Goal: Task Accomplishment & Management: Use online tool/utility

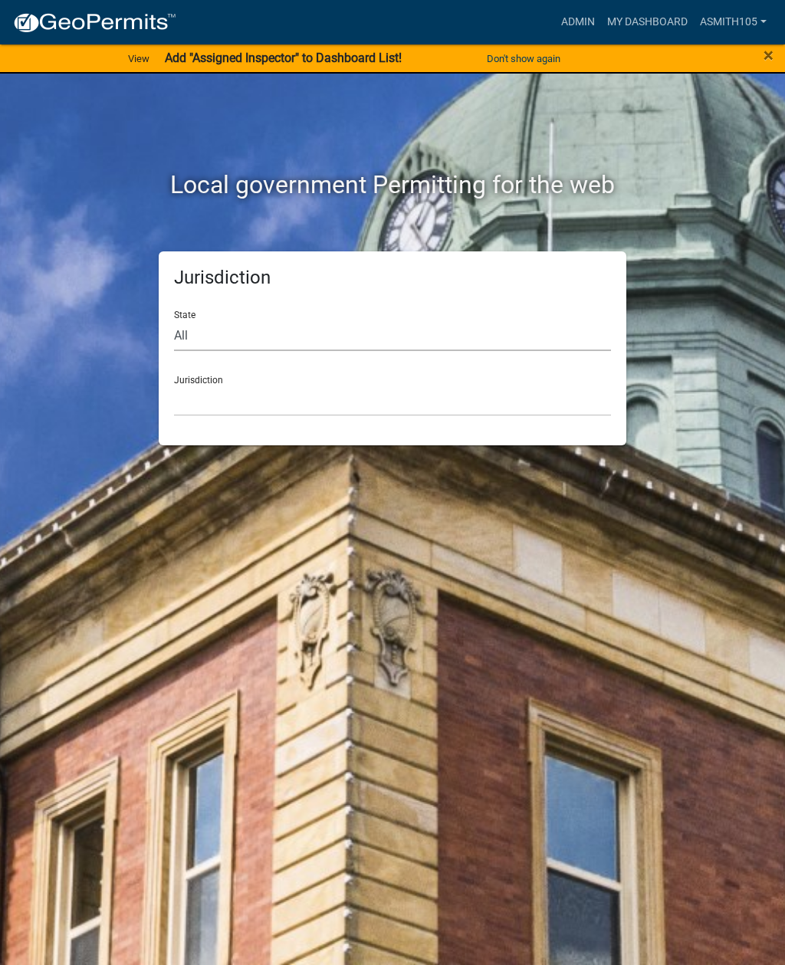
click at [243, 333] on select "All [US_STATE] [US_STATE] [US_STATE] [US_STATE] [US_STATE] [US_STATE] [US_STATE…" at bounding box center [392, 334] width 437 height 31
select select "[US_STATE]"
click at [263, 392] on select "City of [GEOGRAPHIC_DATA], [US_STATE] [GEOGRAPHIC_DATA], [US_STATE][PERSON_NAME…" at bounding box center [392, 400] width 437 height 31
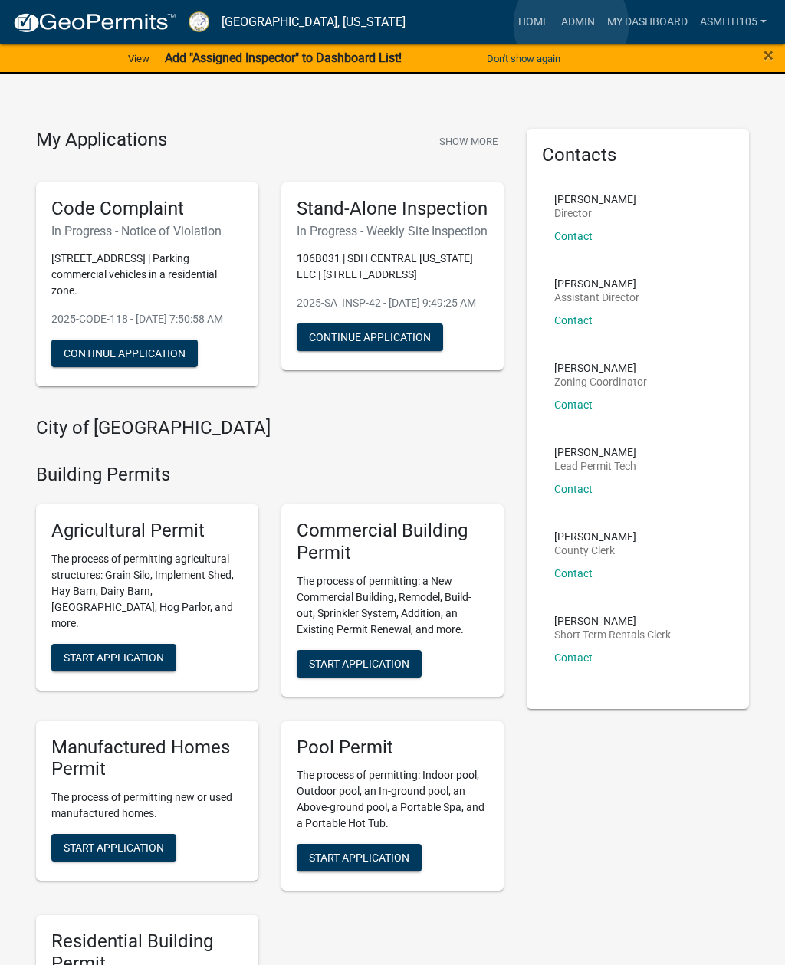
click at [571, 25] on link "Admin" at bounding box center [578, 22] width 46 height 29
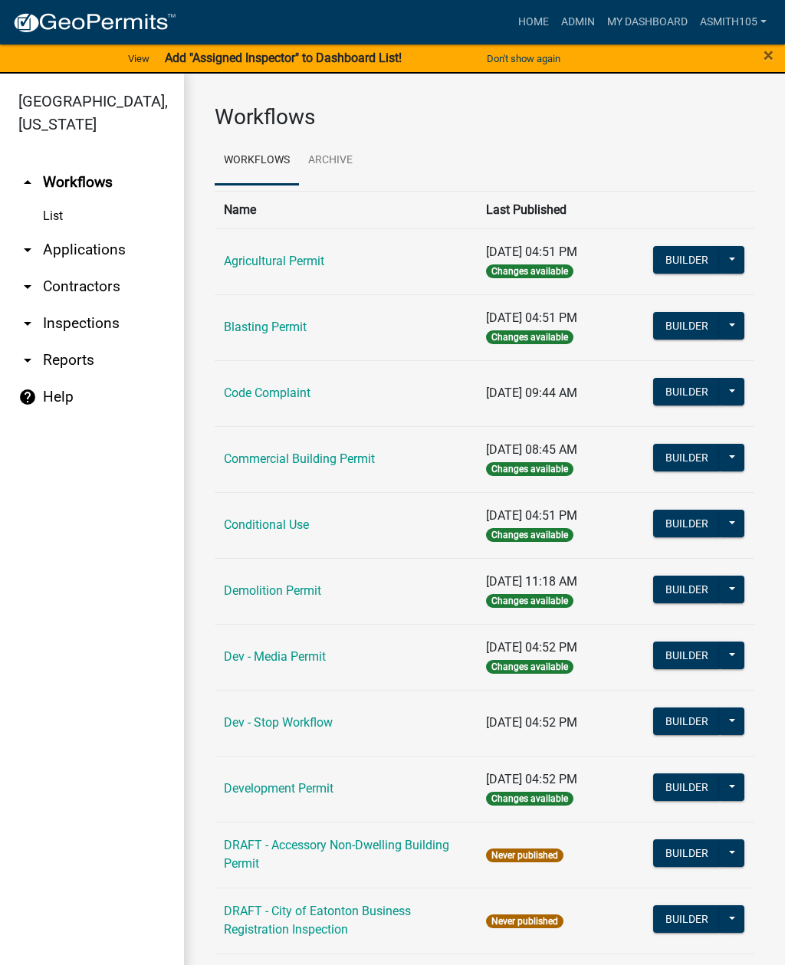
click at [271, 390] on link "Code Complaint" at bounding box center [267, 392] width 87 height 15
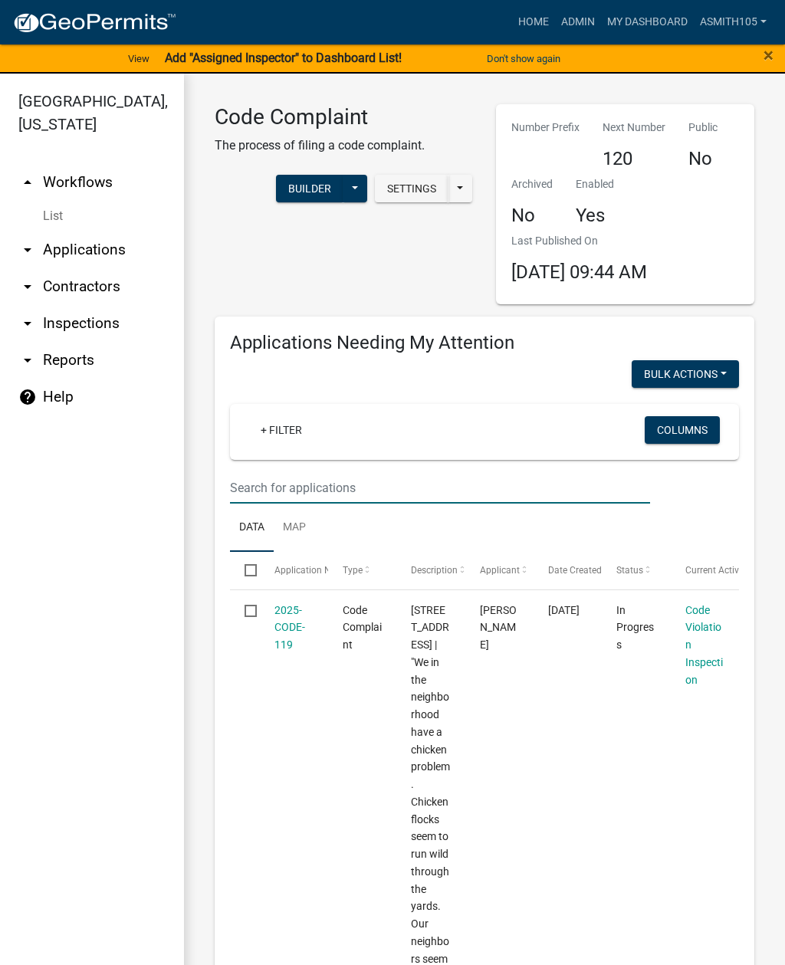
click at [319, 477] on input "text" at bounding box center [440, 487] width 420 height 31
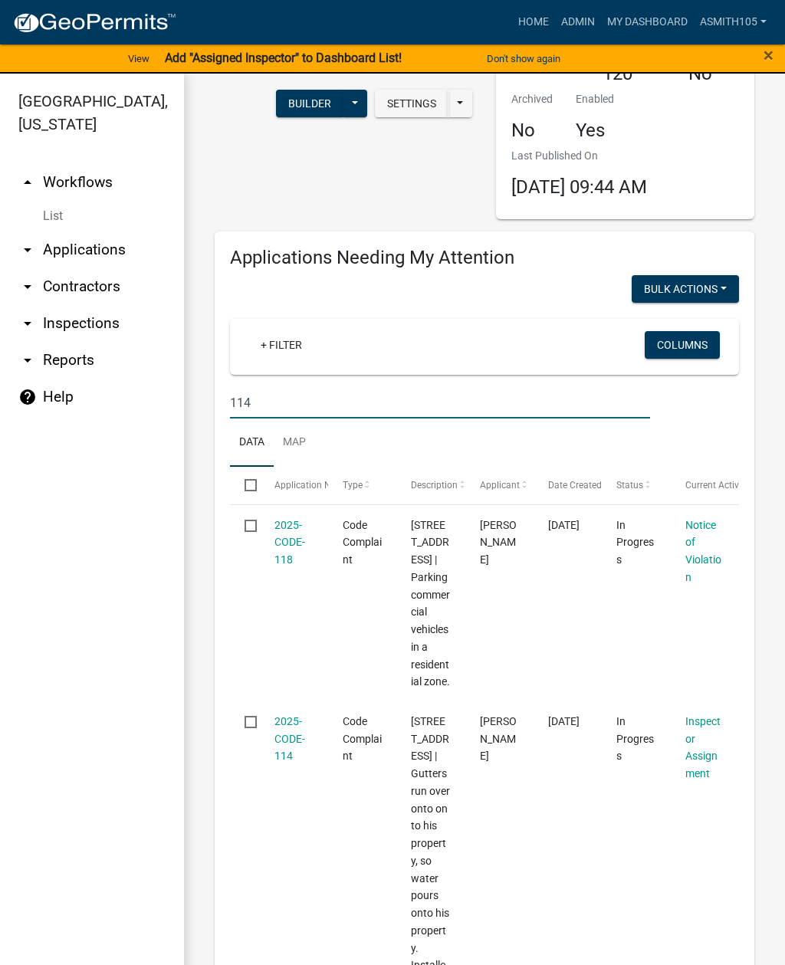
scroll to position [93, 0]
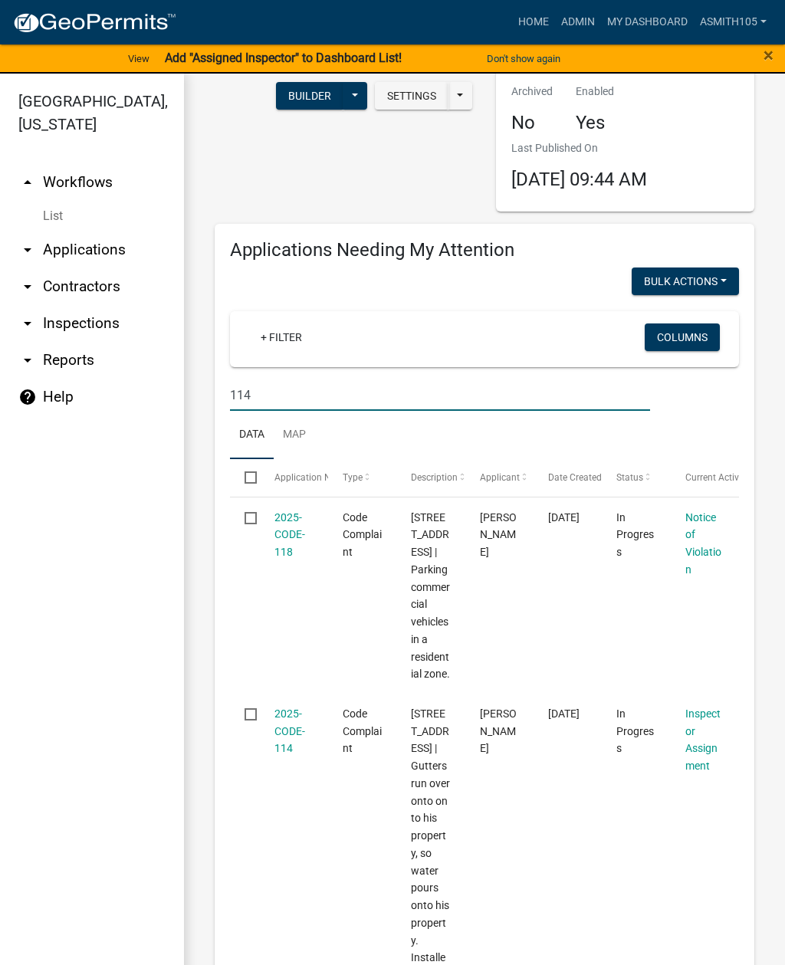
type input "114"
click at [283, 529] on link "2025-CODE-118" at bounding box center [289, 535] width 31 height 48
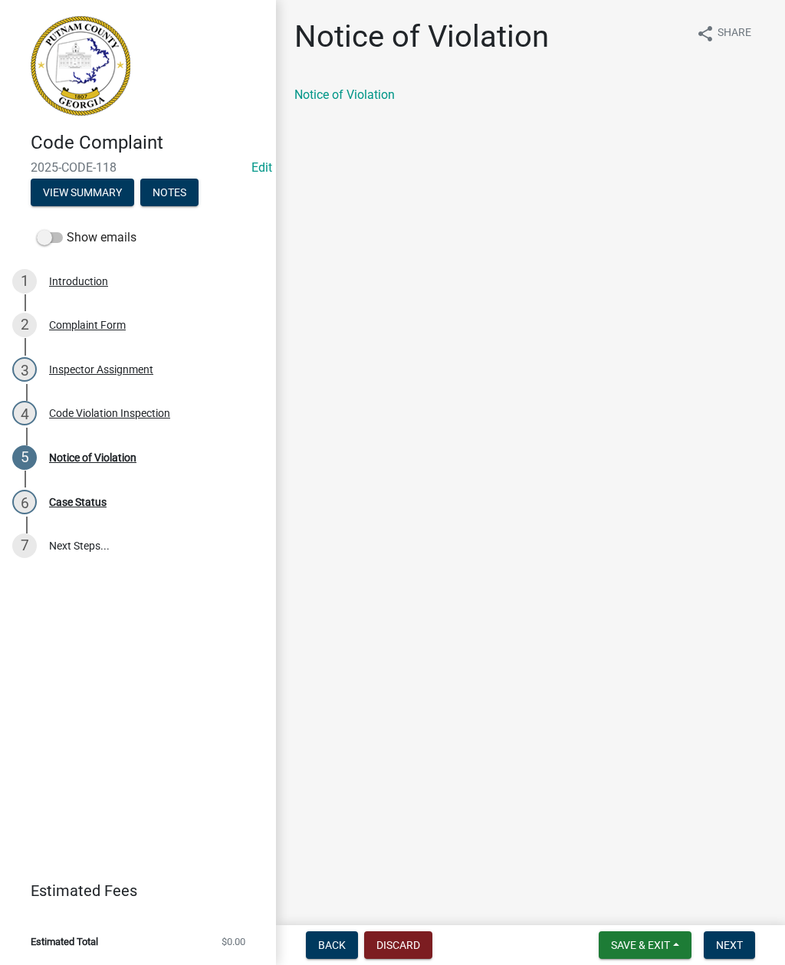
click at [345, 100] on link "Notice of Violation" at bounding box center [344, 94] width 100 height 15
click at [106, 418] on div "Code Violation Inspection" at bounding box center [109, 413] width 121 height 11
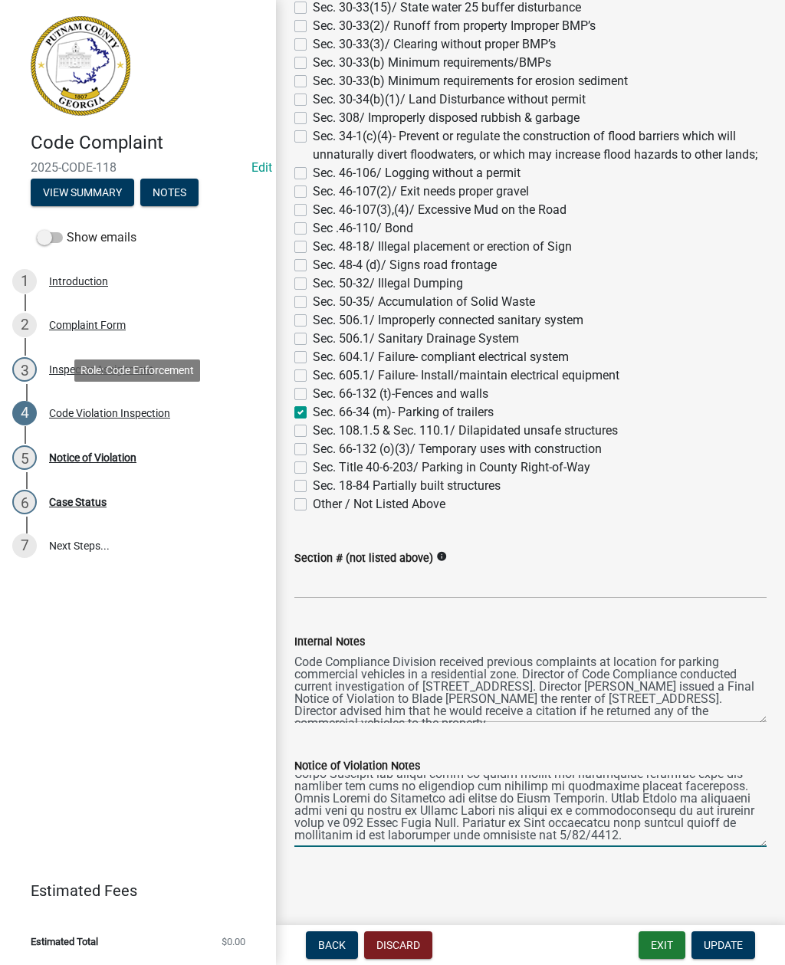
scroll to position [147, 0]
click at [612, 837] on textarea "Notice of Violation Notes" at bounding box center [530, 811] width 472 height 72
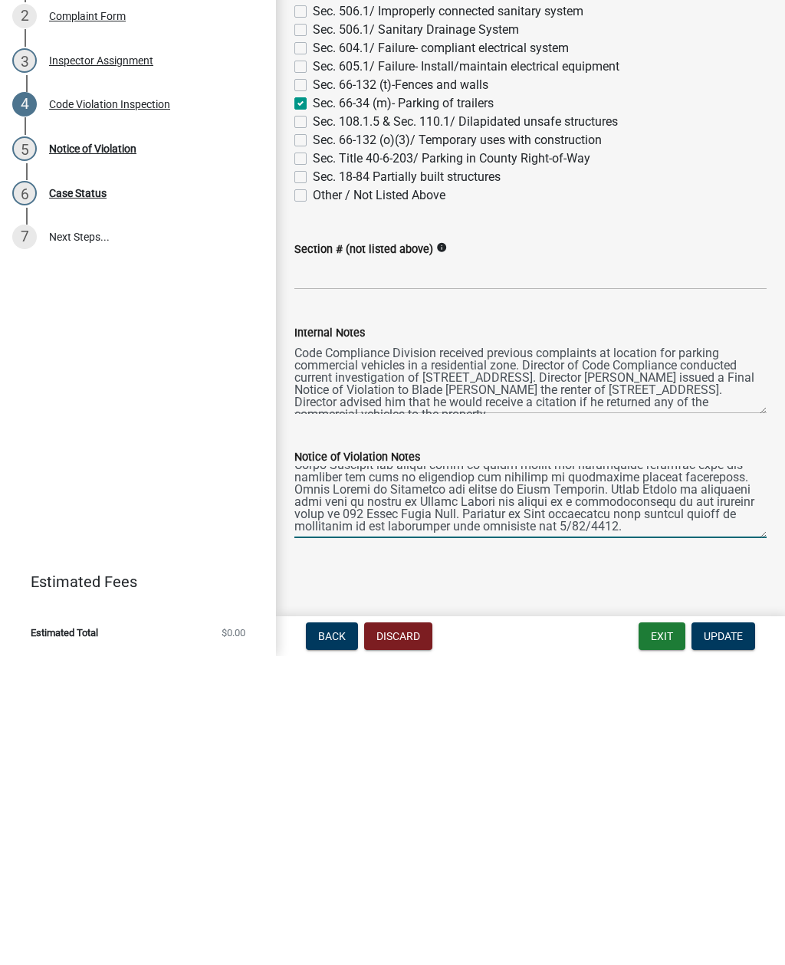
click at [727, 939] on span "Update" at bounding box center [722, 945] width 39 height 12
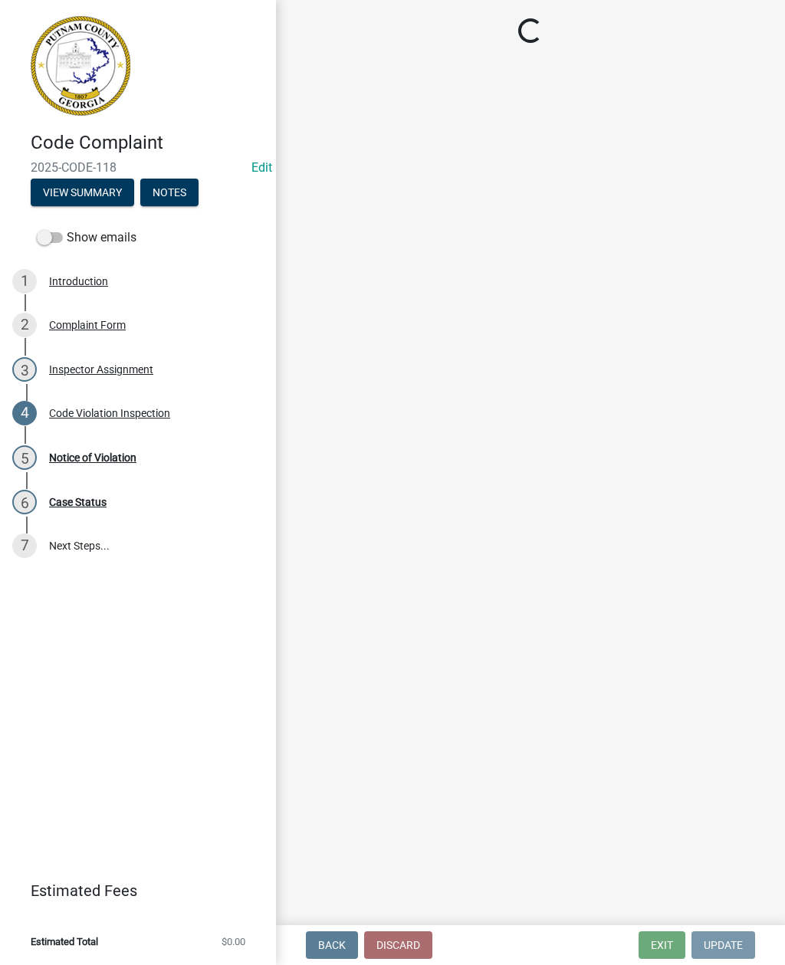
scroll to position [0, 0]
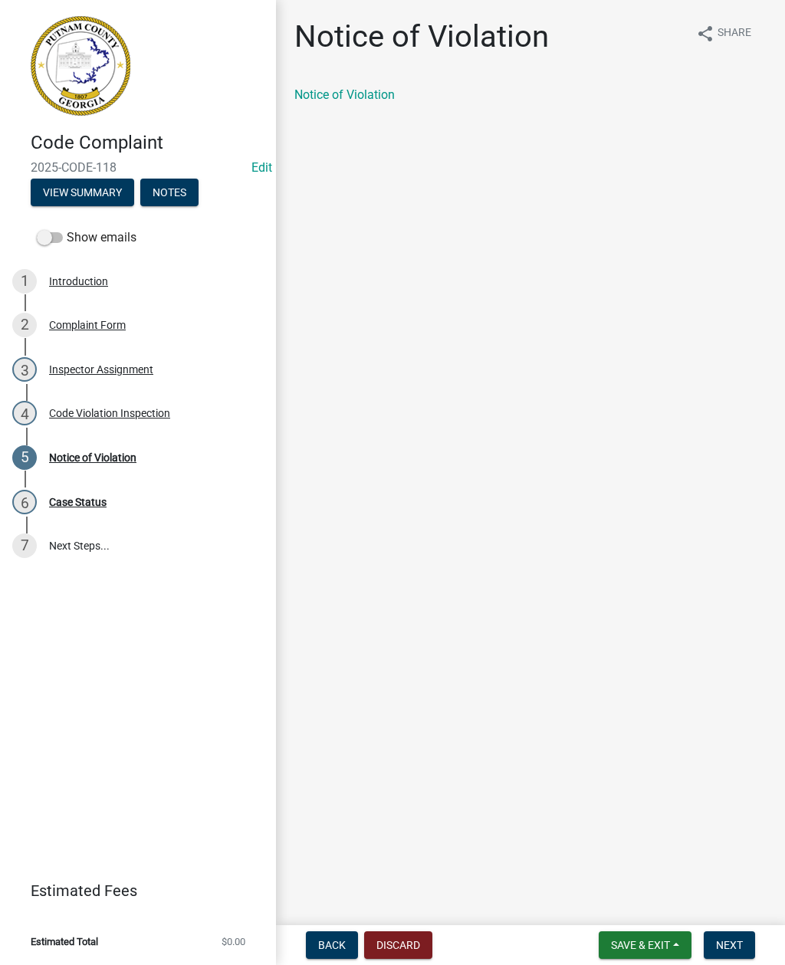
click at [639, 936] on button "Save & Exit" at bounding box center [644, 945] width 93 height 28
click at [629, 903] on button "Save & Exit" at bounding box center [630, 904] width 123 height 37
